Goal: Use online tool/utility: Utilize a website feature to perform a specific function

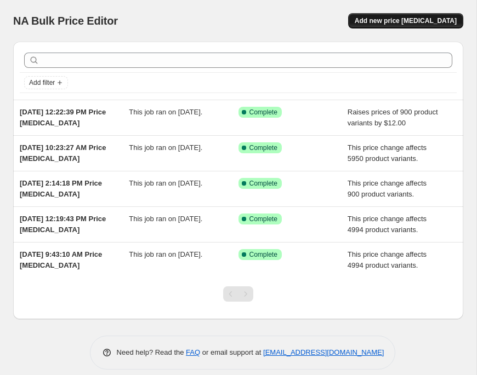
click at [431, 20] on span "Add new price [MEDICAL_DATA]" at bounding box center [405, 20] width 102 height 9
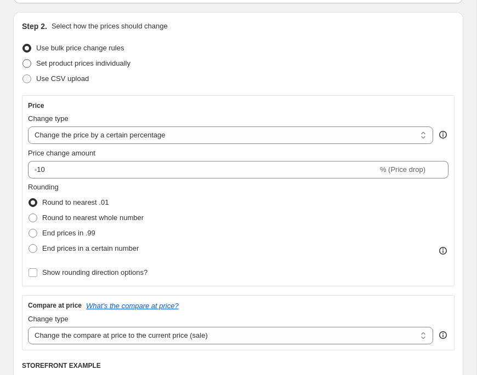
scroll to position [107, 0]
click at [101, 140] on select "Change the price to a certain amount Change the price by a certain amount Chang…" at bounding box center [230, 135] width 405 height 18
select select "by"
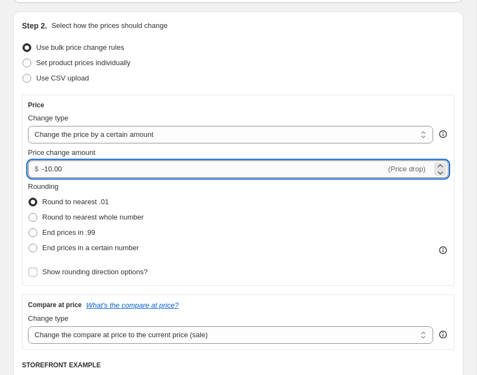
click at [77, 171] on input "-10.00" at bounding box center [214, 170] width 344 height 18
click at [53, 172] on input "-10.00" at bounding box center [214, 170] width 344 height 18
click at [52, 170] on input "-10.00" at bounding box center [214, 170] width 344 height 18
click at [108, 205] on span "Round to nearest .01" at bounding box center [75, 202] width 66 height 8
click at [29, 198] on input "Round to nearest .01" at bounding box center [28, 198] width 1 height 1
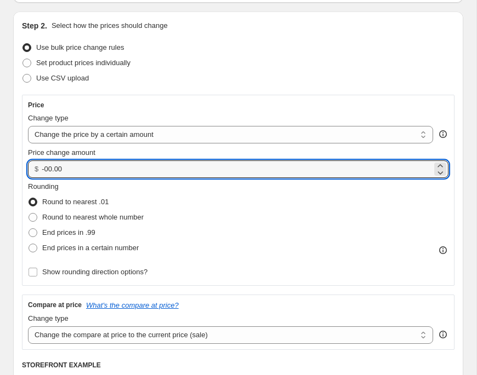
type input "0.00"
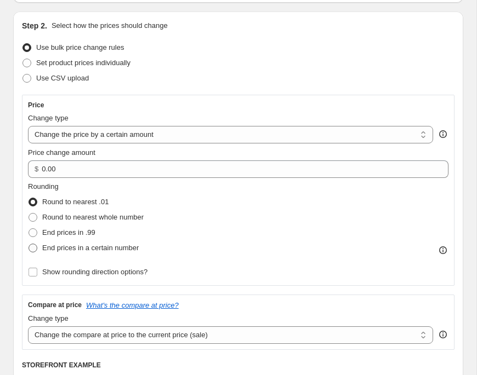
click at [33, 250] on span at bounding box center [32, 248] width 9 height 9
click at [29, 244] on input "End prices in a certain number" at bounding box center [28, 244] width 1 height 1
radio input "true"
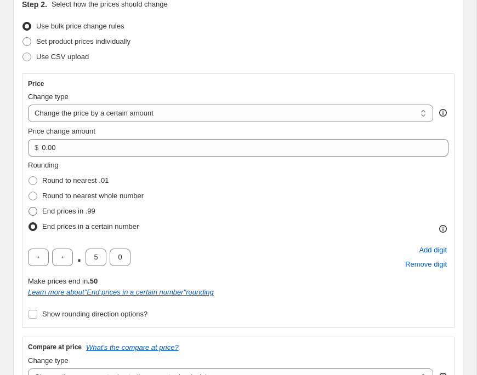
scroll to position [129, 0]
click at [36, 212] on span at bounding box center [32, 211] width 9 height 9
click at [29, 207] on input "End prices in .99" at bounding box center [28, 207] width 1 height 1
radio input "true"
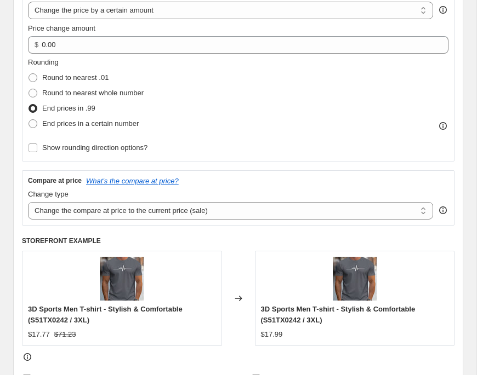
scroll to position [232, 0]
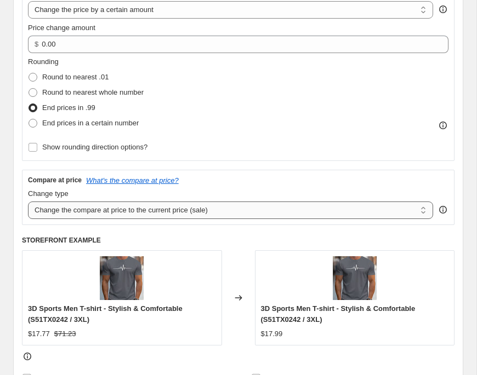
click at [130, 210] on select "Change the compare at price to the current price (sale) Change the compare at p…" at bounding box center [230, 211] width 405 height 18
select select "no_change"
click at [213, 185] on div "Compare at price What's the compare at price? Change type Change the compare at…" at bounding box center [238, 197] width 420 height 43
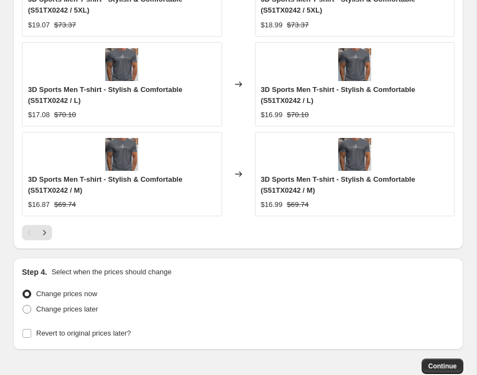
scroll to position [1064, 0]
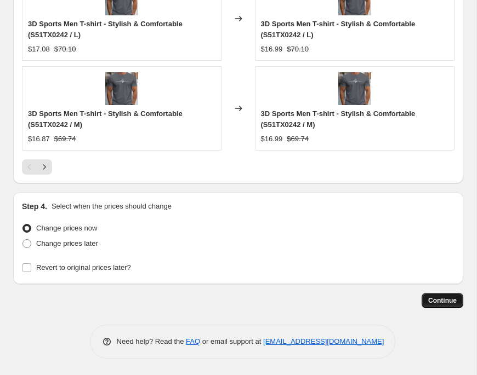
click at [430, 302] on span "Continue" at bounding box center [442, 300] width 28 height 9
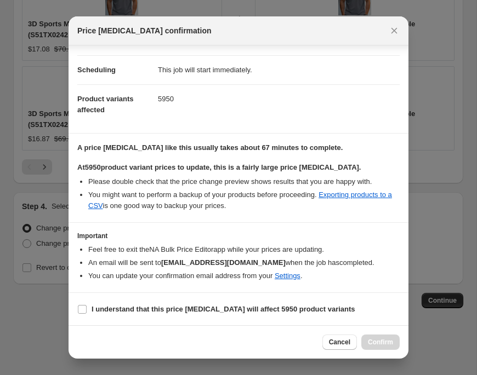
scroll to position [79, 0]
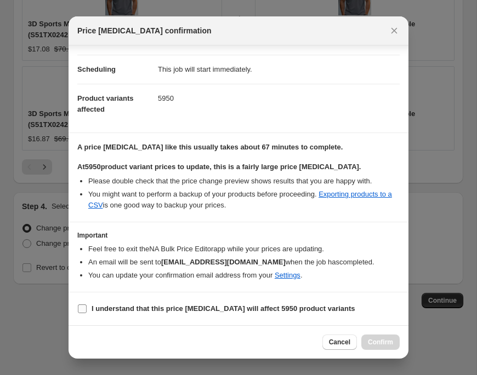
click at [85, 308] on input "I understand that this price [MEDICAL_DATA] will affect 5950 product variants" at bounding box center [82, 309] width 9 height 9
checkbox input "true"
click at [383, 345] on span "Confirm" at bounding box center [380, 342] width 25 height 9
